Goal: Transaction & Acquisition: Obtain resource

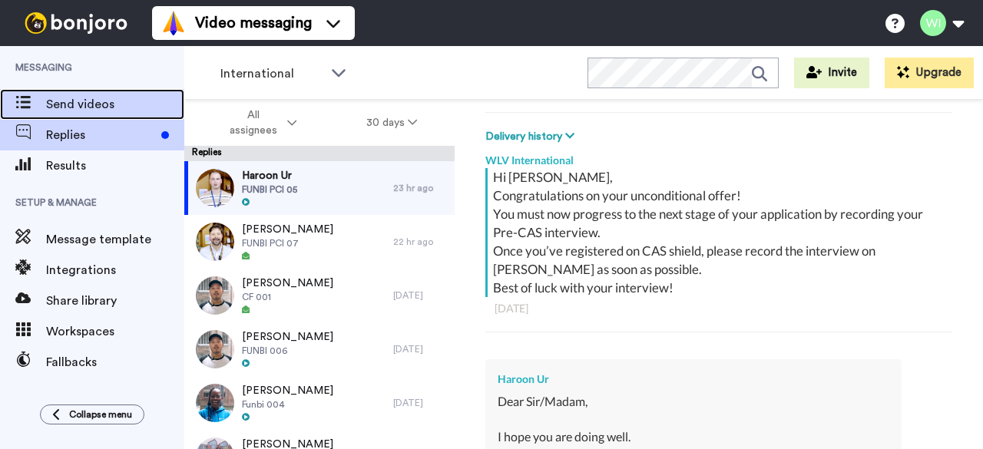
click at [88, 99] on span "Send videos" at bounding box center [115, 104] width 138 height 18
click at [113, 102] on span "Send videos" at bounding box center [115, 104] width 138 height 18
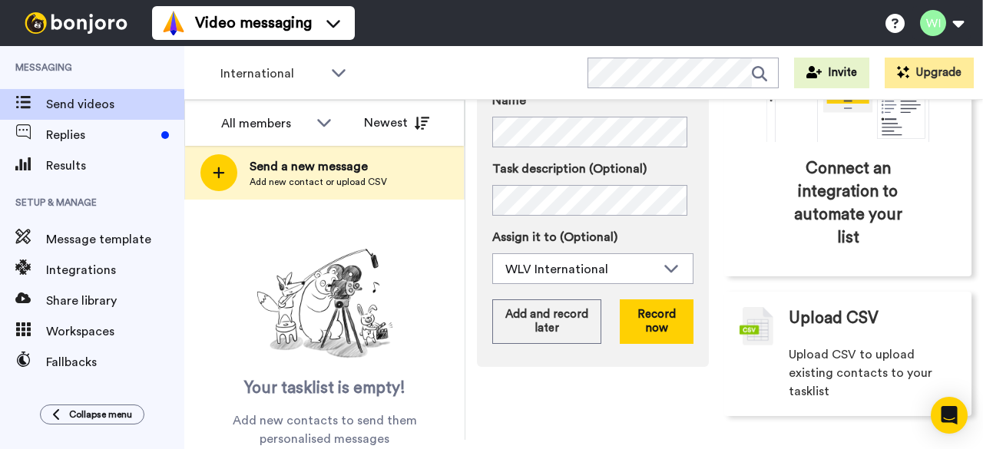
scroll to position [234, 0]
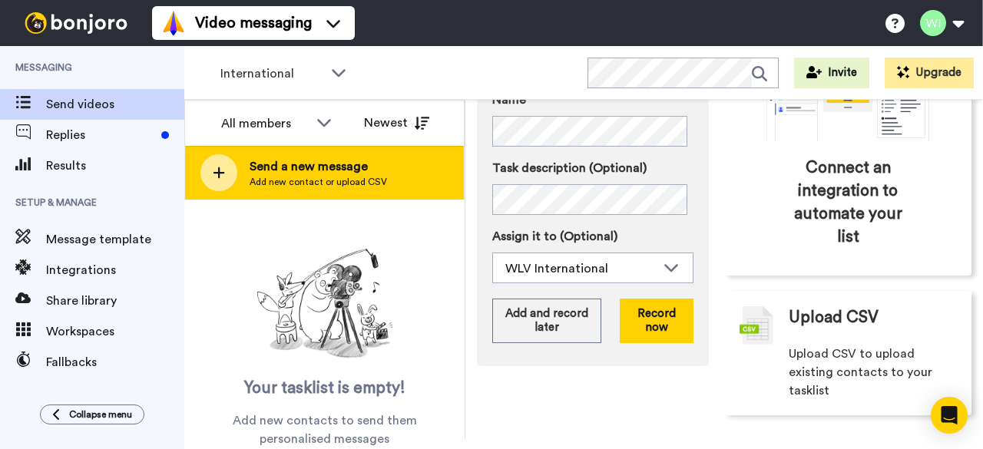
click at [321, 158] on span "Send a new message" at bounding box center [319, 167] width 138 height 18
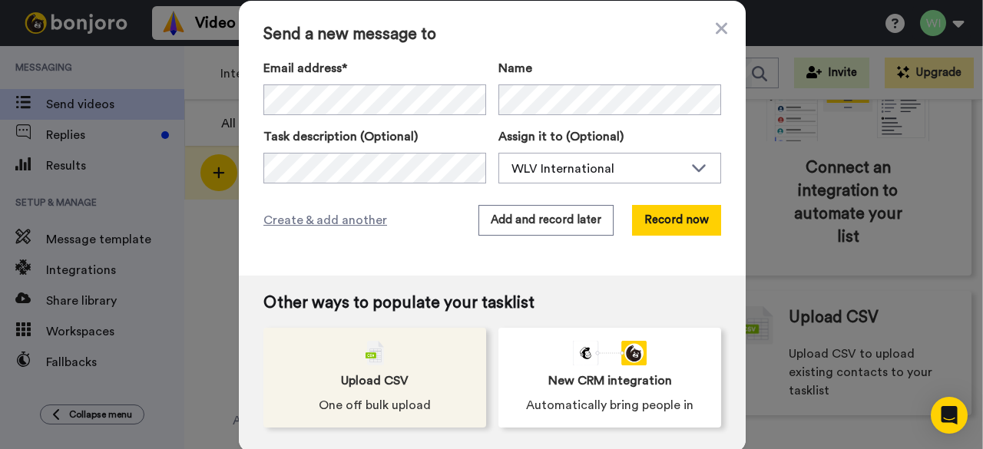
click at [361, 387] on span "Upload CSV" at bounding box center [375, 381] width 68 height 18
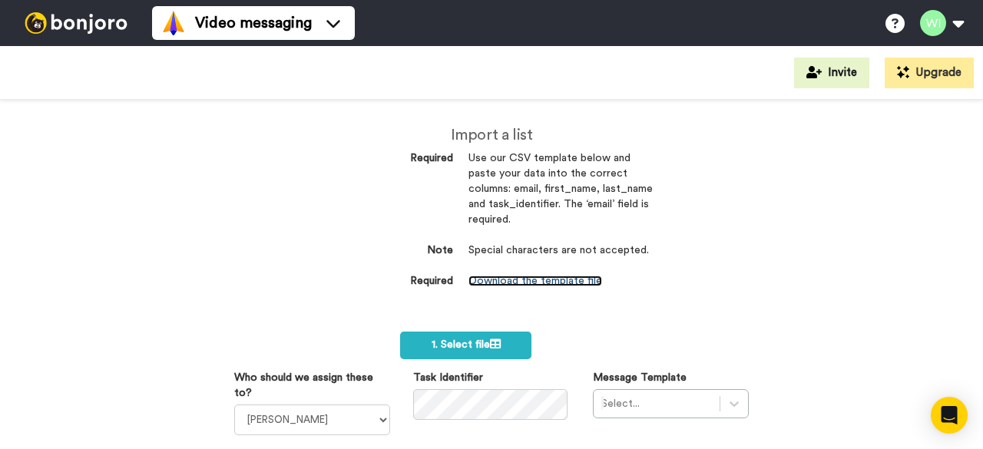
click at [572, 282] on link "Download the template file" at bounding box center [536, 281] width 134 height 11
